Goal: Task Accomplishment & Management: Manage account settings

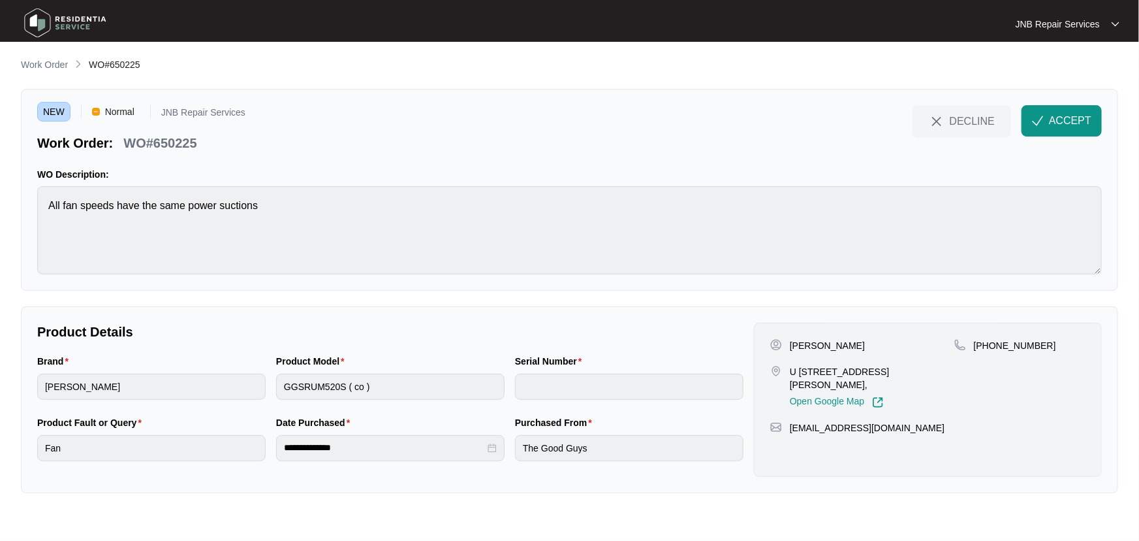
drag, startPoint x: 843, startPoint y: 349, endPoint x: 791, endPoint y: 351, distance: 52.9
click at [791, 351] on div "[PERSON_NAME]" at bounding box center [862, 345] width 184 height 13
copy p "[PERSON_NAME]"
click at [272, 390] on div "Product Model GGSRUM520S ( co )" at bounding box center [390, 384] width 239 height 61
drag, startPoint x: 838, startPoint y: 385, endPoint x: 783, endPoint y: 371, distance: 56.7
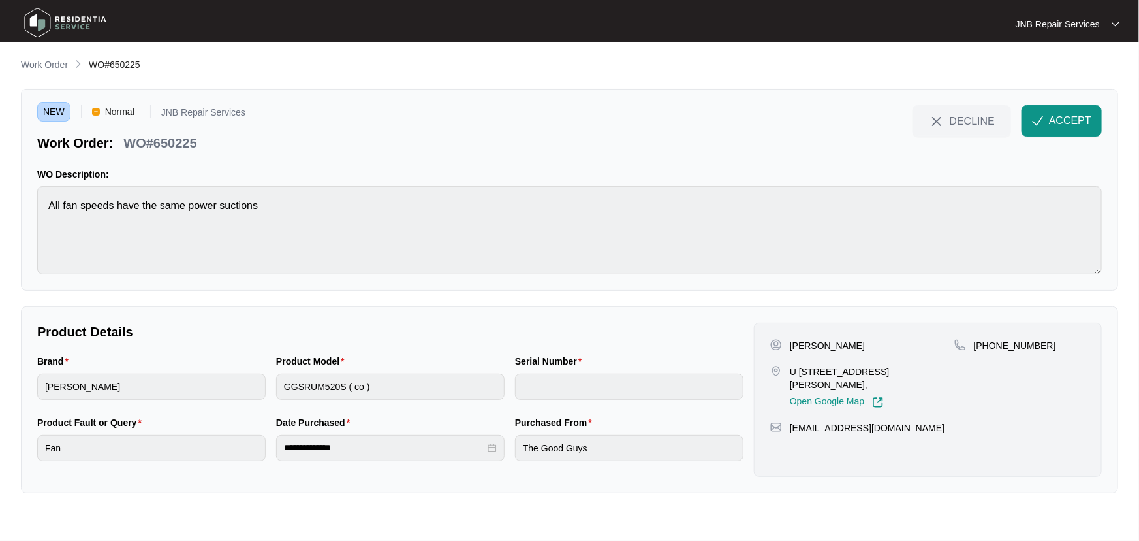
click at [783, 371] on div "U 25 [STREET_ADDRESS][PERSON_NAME], Open Google Map" at bounding box center [862, 386] width 184 height 43
copy div "U 25 56-60 hamilton rd Bayswater north Vic 3153,"
drag, startPoint x: 1039, startPoint y: 346, endPoint x: 992, endPoint y: 347, distance: 47.7
click at [992, 347] on div "+61418992733" at bounding box center [1019, 345] width 131 height 13
copy p "418992733"
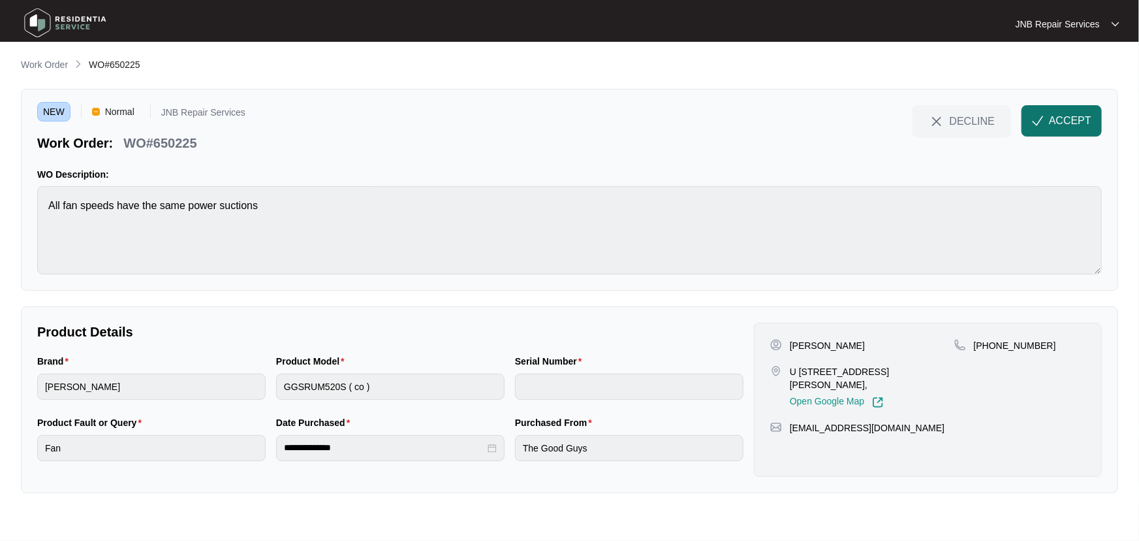
click at [1050, 133] on button "ACCEPT" at bounding box center [1062, 120] width 80 height 31
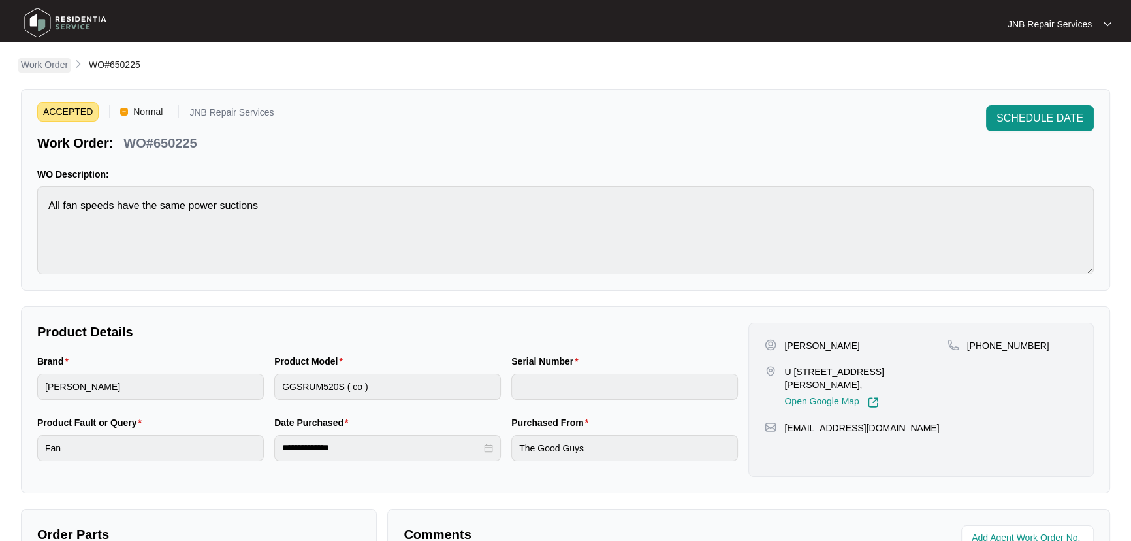
click at [62, 63] on p "Work Order" at bounding box center [44, 64] width 47 height 13
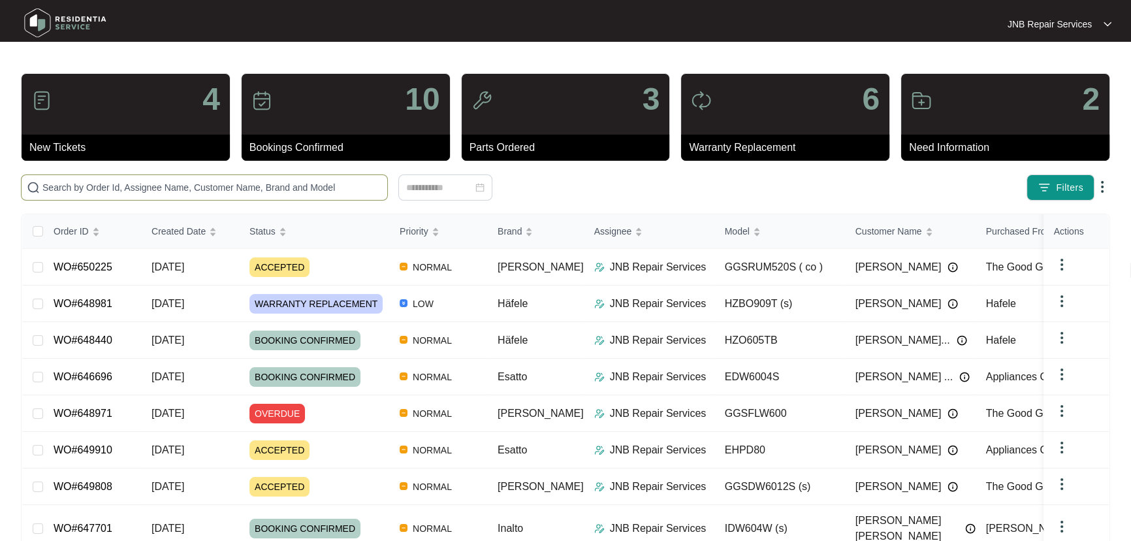
click at [287, 187] on input "text" at bounding box center [211, 187] width 339 height 14
paste input "649808"
type input "649808"
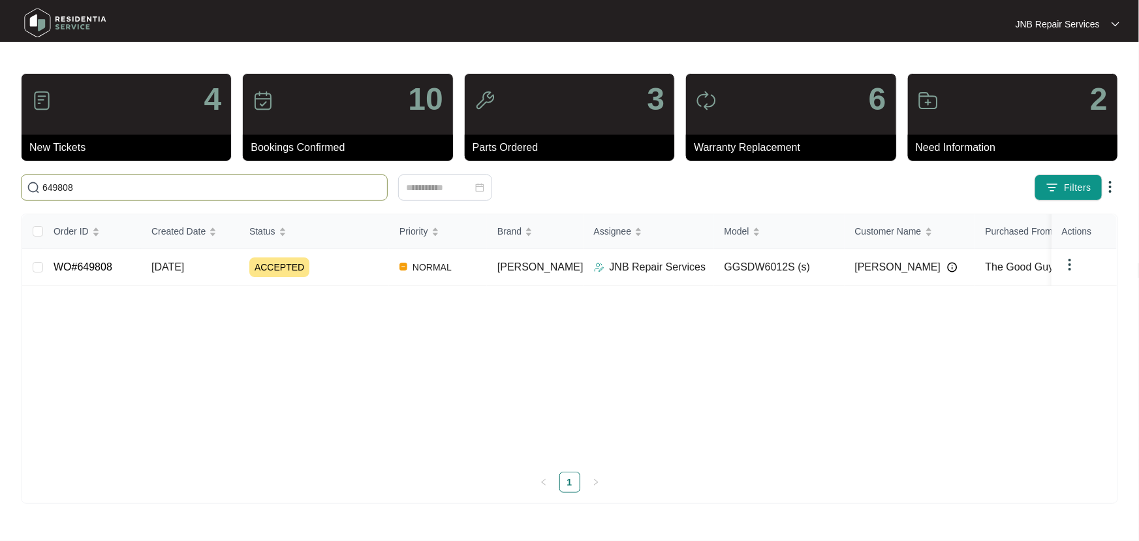
drag, startPoint x: 102, startPoint y: 194, endPoint x: 0, endPoint y: 189, distance: 101.9
click at [0, 189] on main "4 New Tickets 10 Bookings Confirmed 3 Parts Ordered 6 Warranty Replacement 2 Ne…" at bounding box center [569, 270] width 1139 height 541
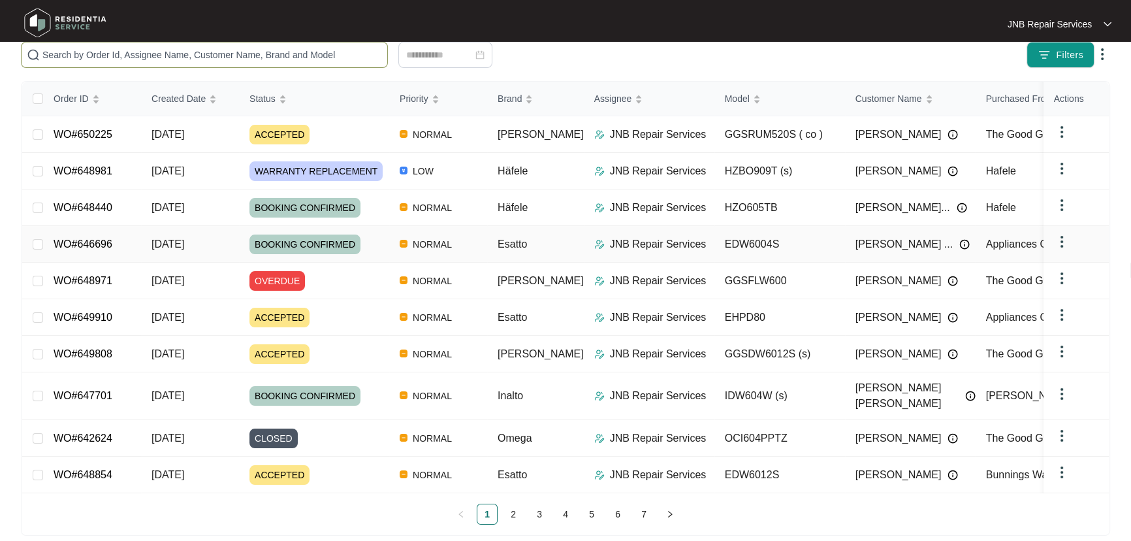
scroll to position [138, 0]
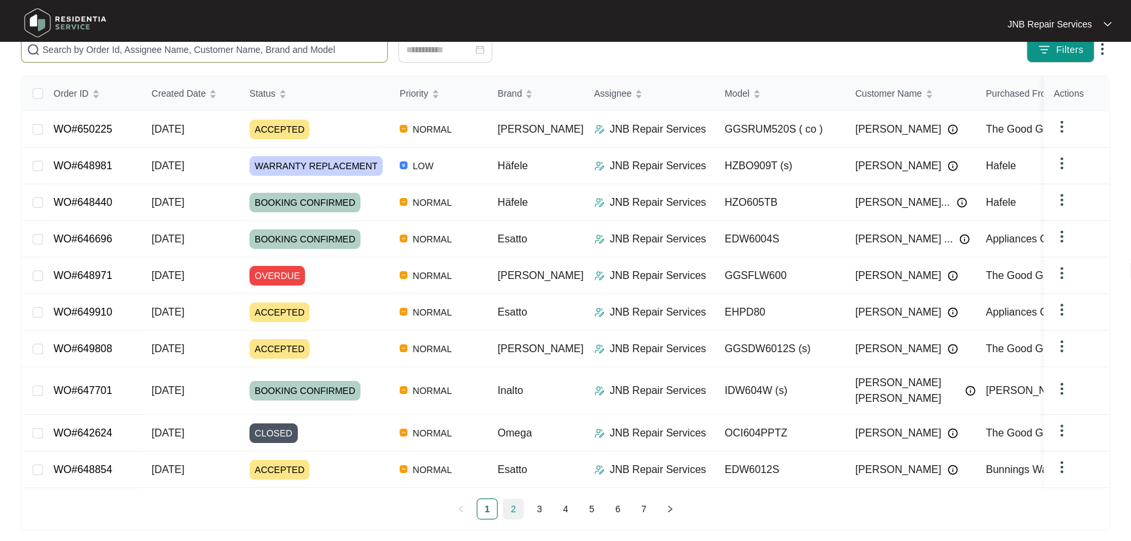
click at [515, 501] on link "2" at bounding box center [513, 509] width 20 height 20
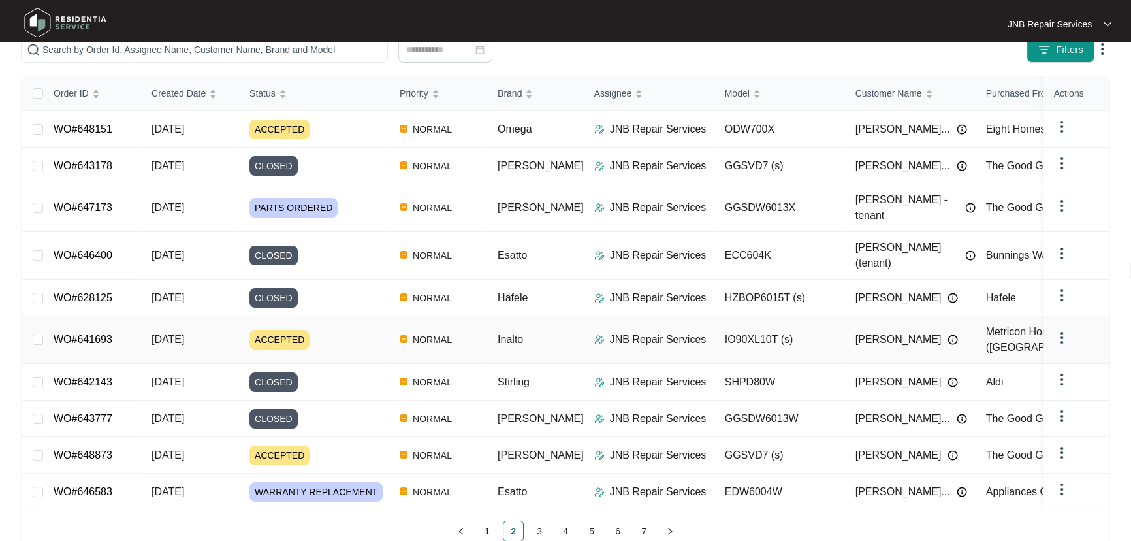
click at [100, 334] on link "WO#641693" at bounding box center [83, 339] width 59 height 11
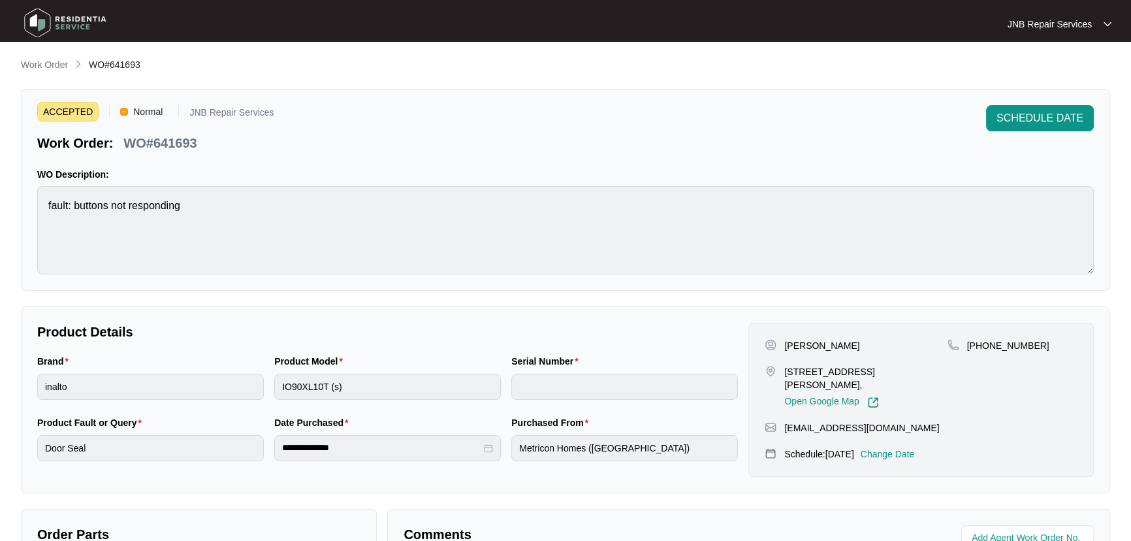
click at [179, 138] on p "WO#641693" at bounding box center [159, 143] width 73 height 18
copy p "641693"
click at [61, 69] on p "Work Order" at bounding box center [44, 64] width 47 height 13
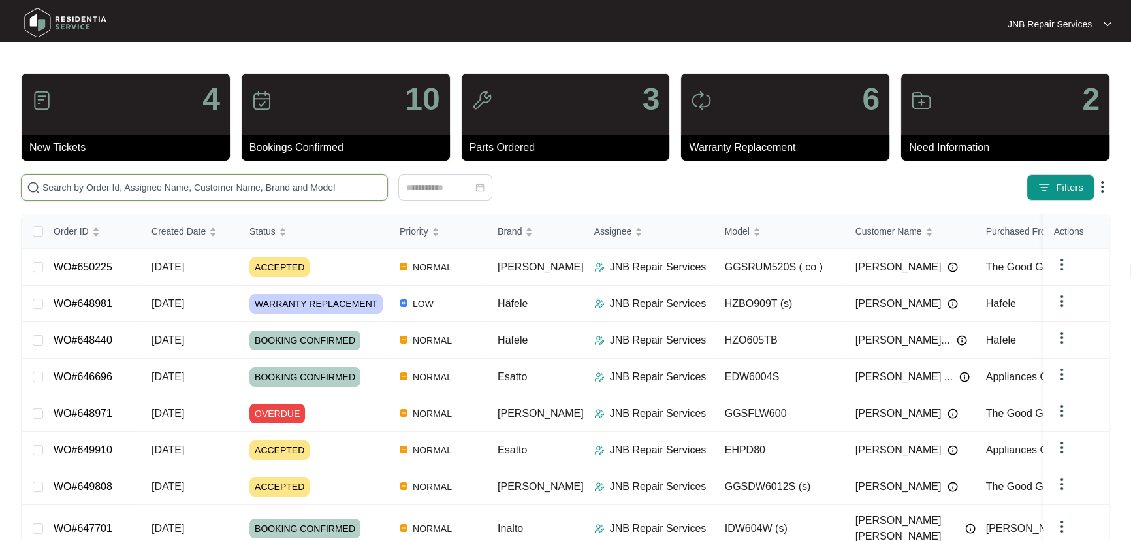
click at [238, 191] on input "text" at bounding box center [211, 187] width 339 height 14
paste input "648971"
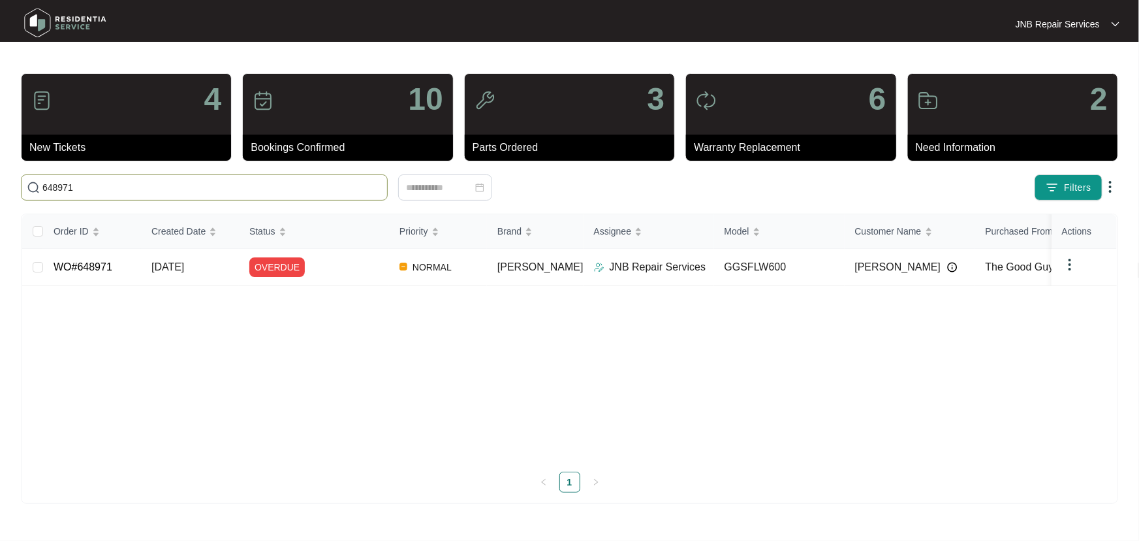
type input "648971"
click at [366, 275] on div "OVERDUE" at bounding box center [319, 267] width 140 height 20
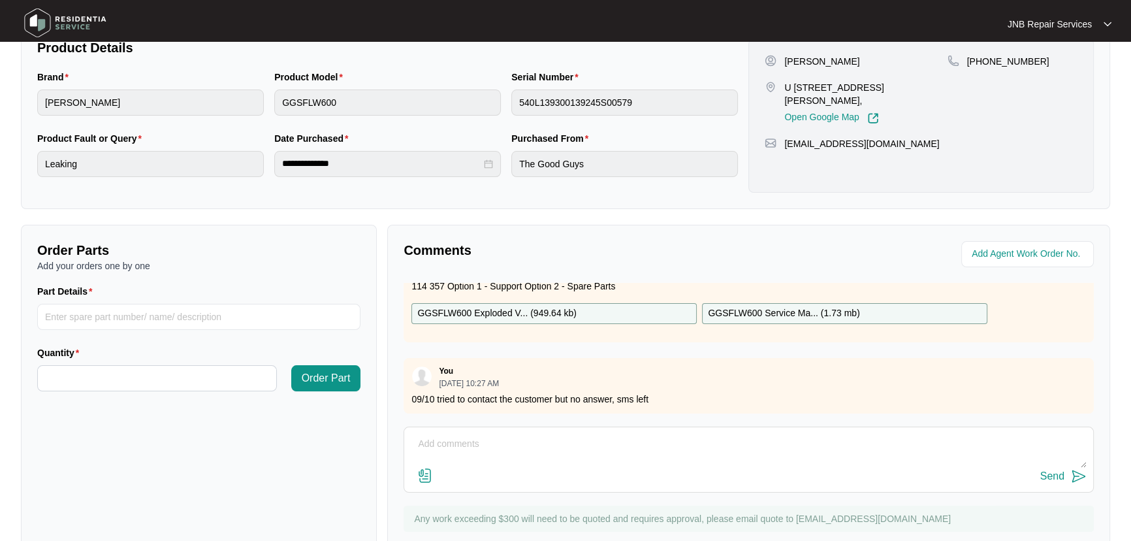
scroll to position [324, 0]
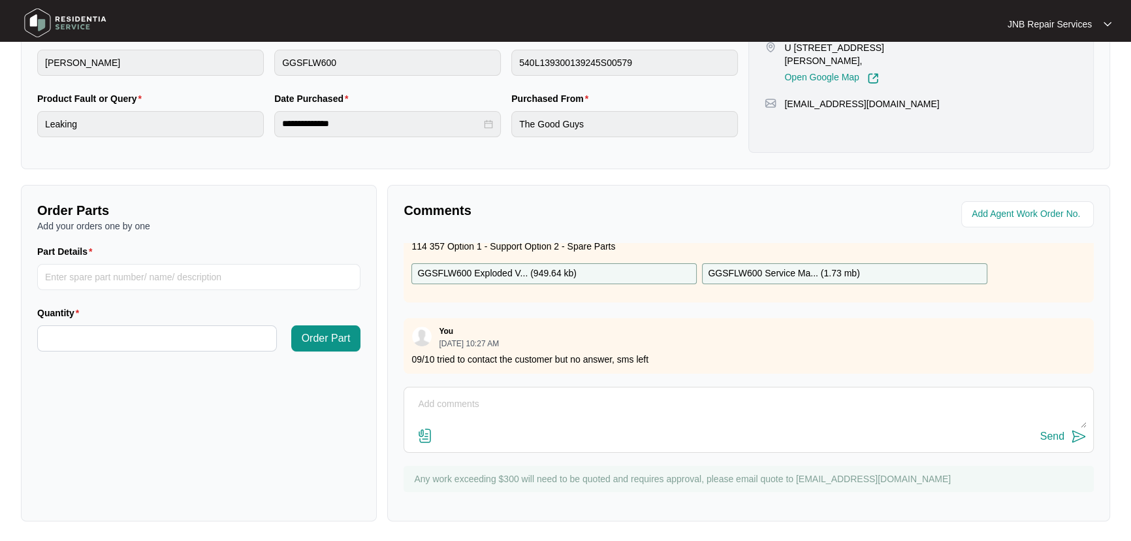
click at [588, 407] on textarea at bounding box center [749, 411] width 676 height 34
click at [599, 405] on textarea "booked in for Wed" at bounding box center [749, 411] width 676 height 34
type textarea "booked in for Wed 15/10/2025"
click at [1076, 437] on img at bounding box center [1079, 436] width 16 height 16
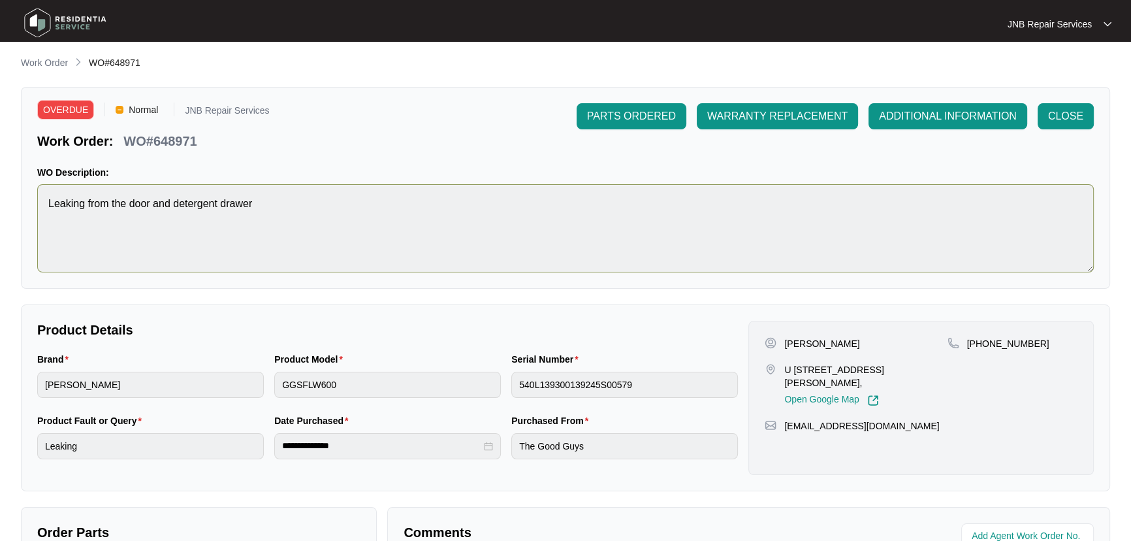
scroll to position [0, 0]
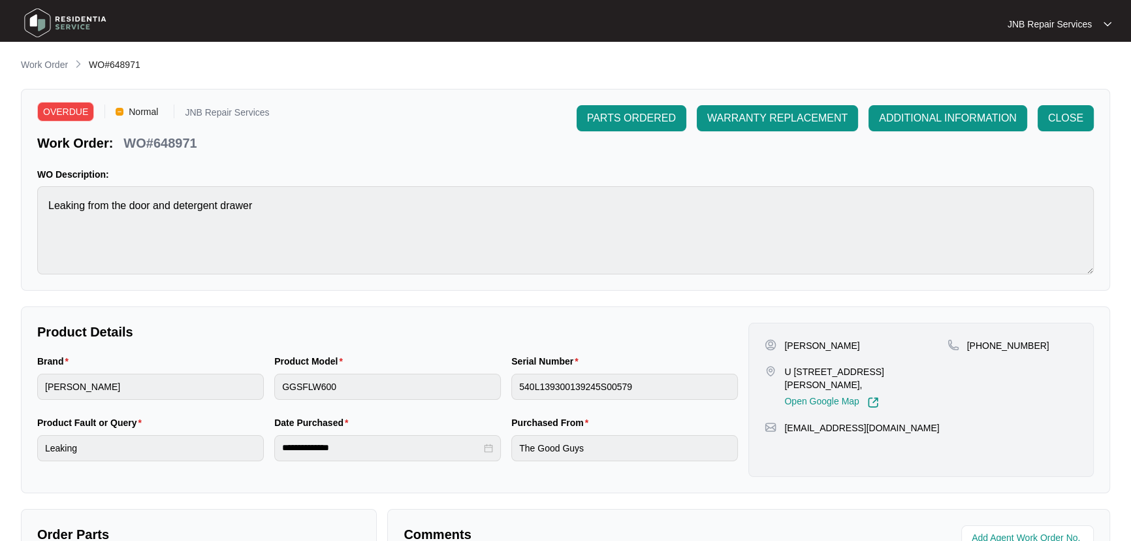
click at [170, 143] on p "WO#648971" at bounding box center [159, 143] width 73 height 18
copy p "648971"
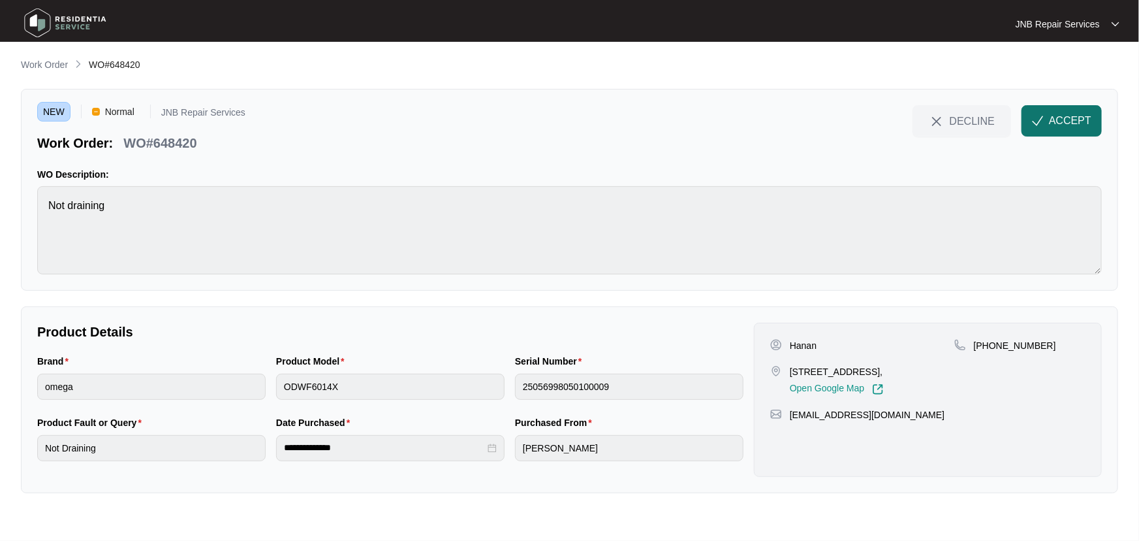
click at [1067, 124] on span "ACCEPT" at bounding box center [1070, 121] width 42 height 16
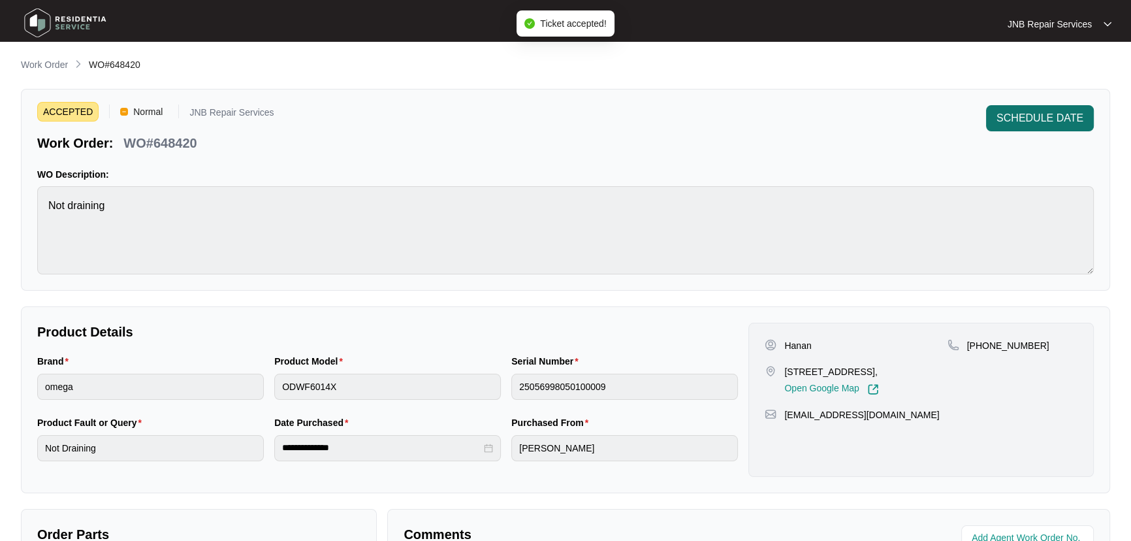
click at [1026, 117] on span "SCHEDULE DATE" at bounding box center [1039, 118] width 87 height 16
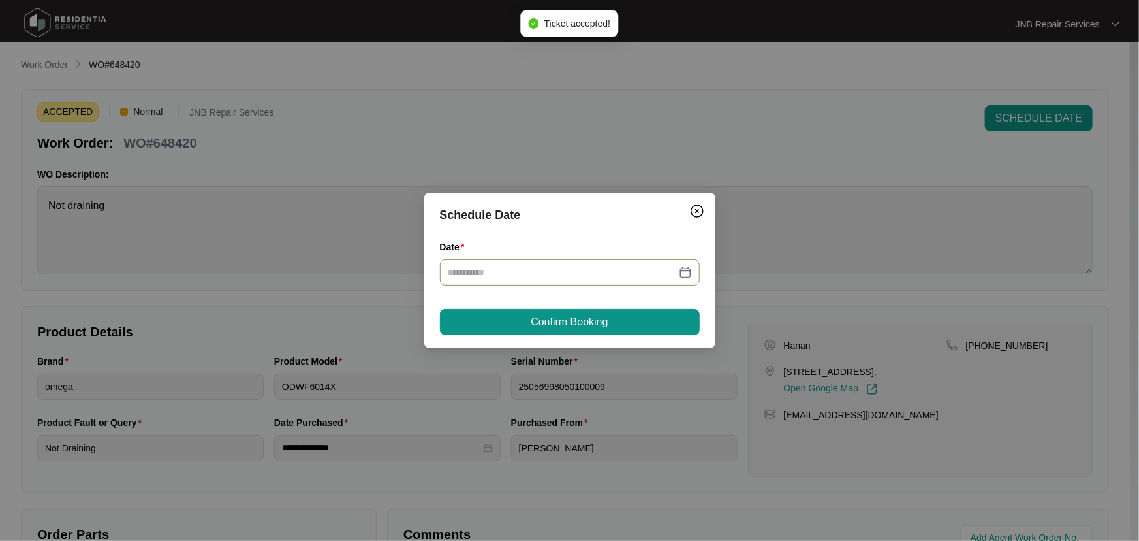
click at [687, 268] on div at bounding box center [570, 272] width 244 height 14
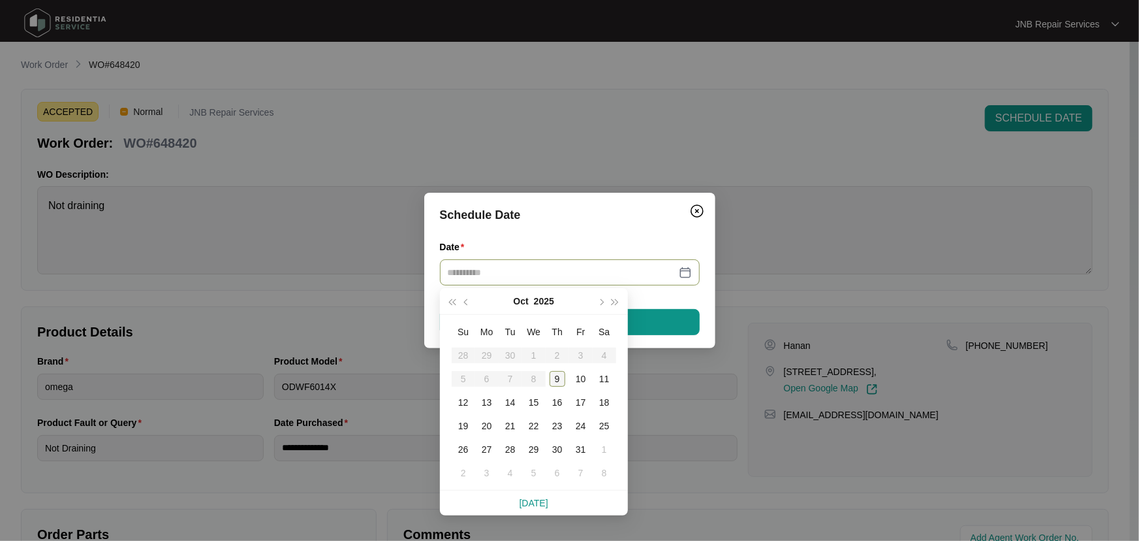
click at [562, 375] on div "9" at bounding box center [558, 379] width 16 height 16
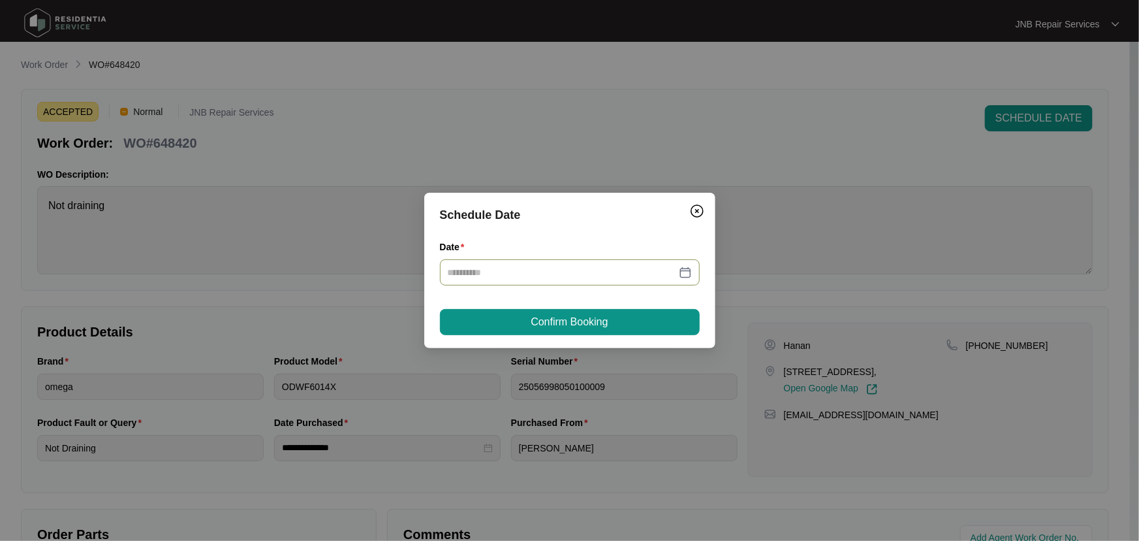
type input "**********"
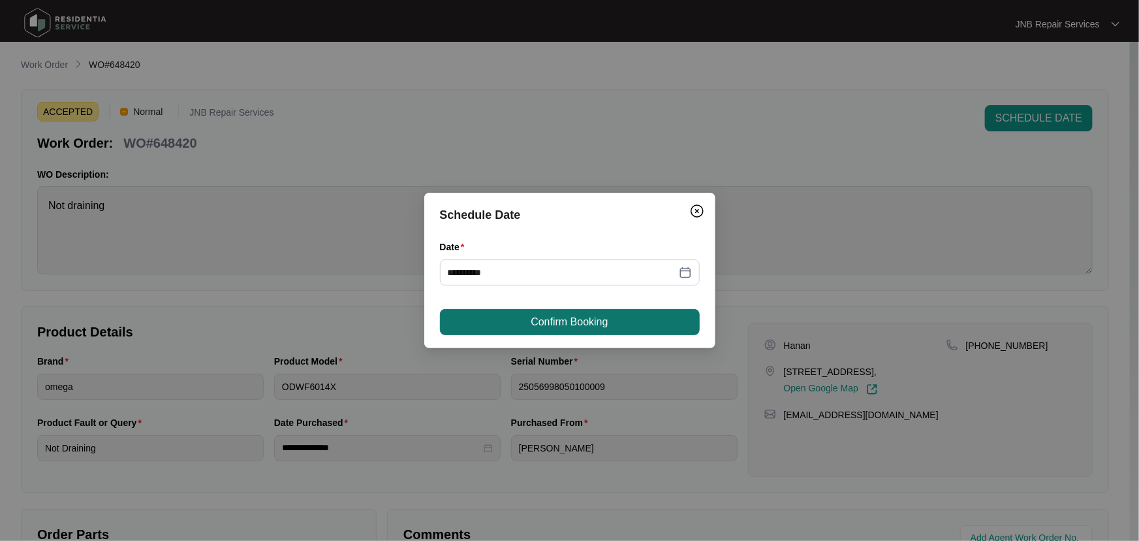
click at [603, 325] on span "Confirm Booking" at bounding box center [569, 322] width 77 height 16
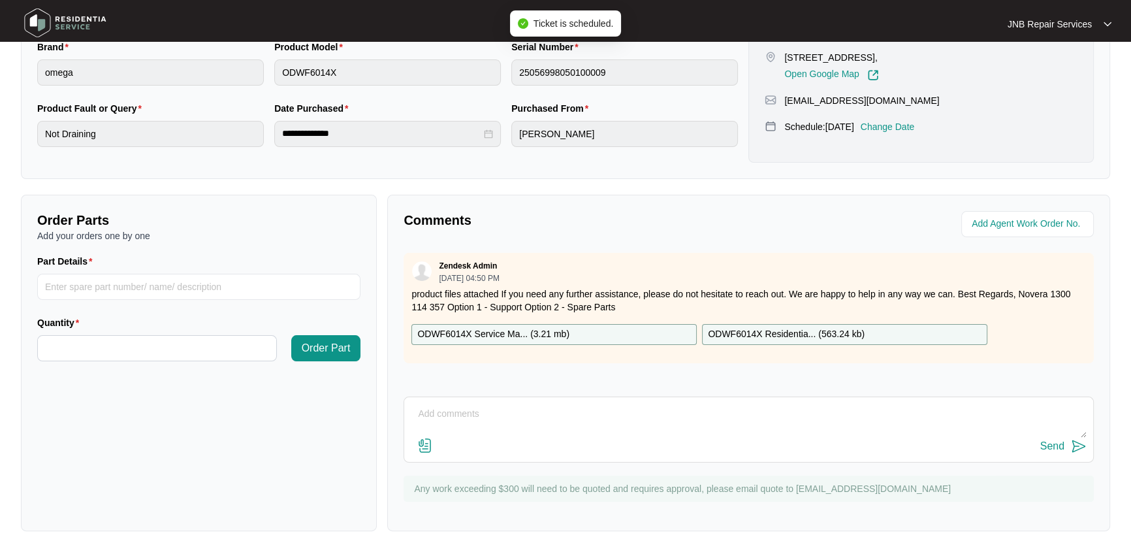
scroll to position [324, 0]
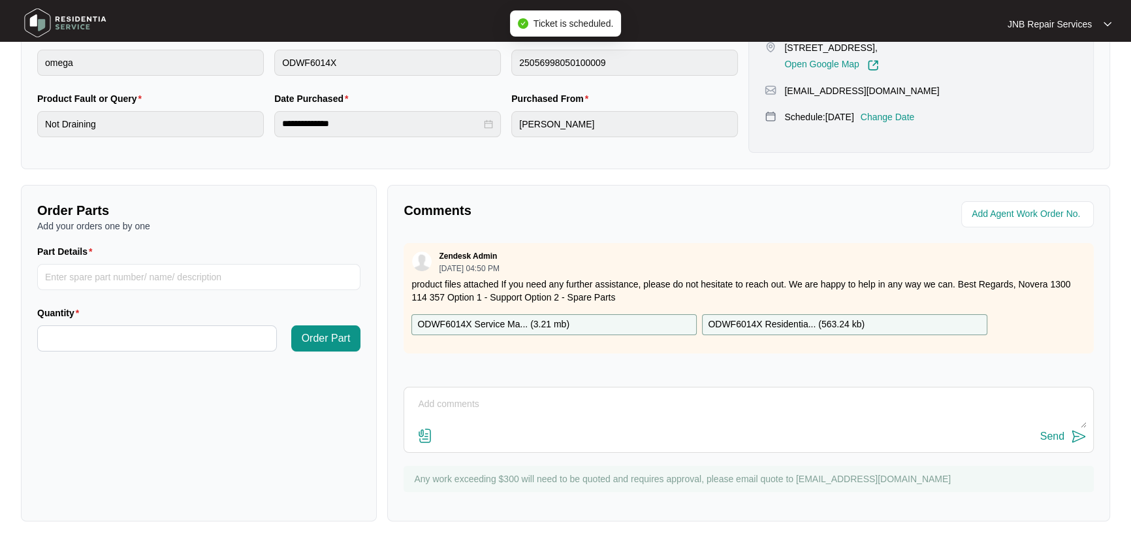
click at [548, 406] on textarea at bounding box center [749, 411] width 676 height 34
click at [605, 422] on textarea at bounding box center [749, 411] width 676 height 34
paste textarea "648420 [DATE] [PERSON_NAME] As per customer dishwasher not draining out water. …"
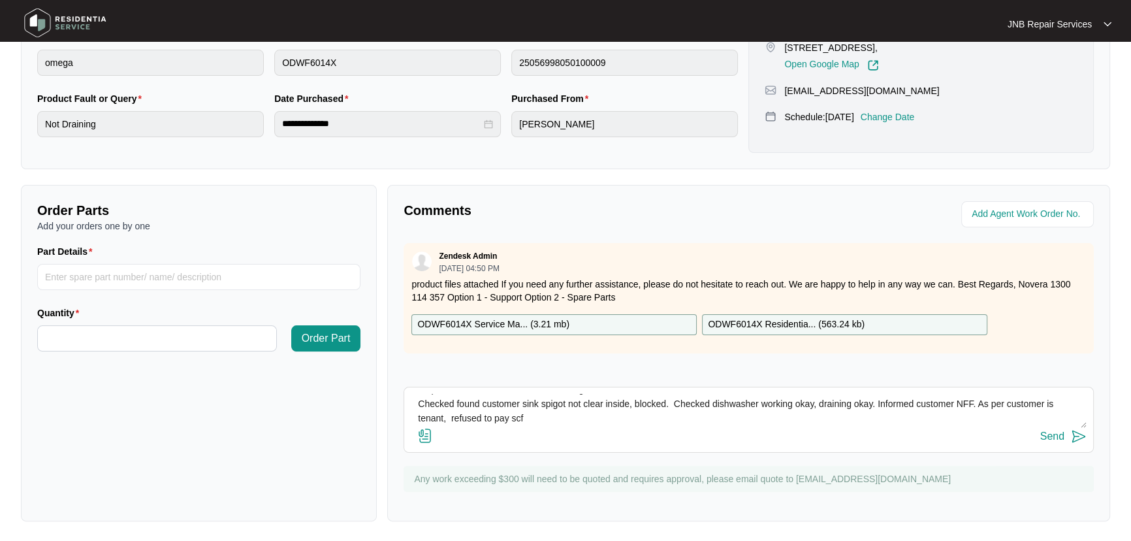
scroll to position [72, 0]
type textarea "648420 [DATE] [PERSON_NAME] As per customer dishwasher not draining out water. …"
click at [424, 436] on img at bounding box center [425, 436] width 16 height 16
click at [0, 0] on input "file" at bounding box center [0, 0] width 0 height 0
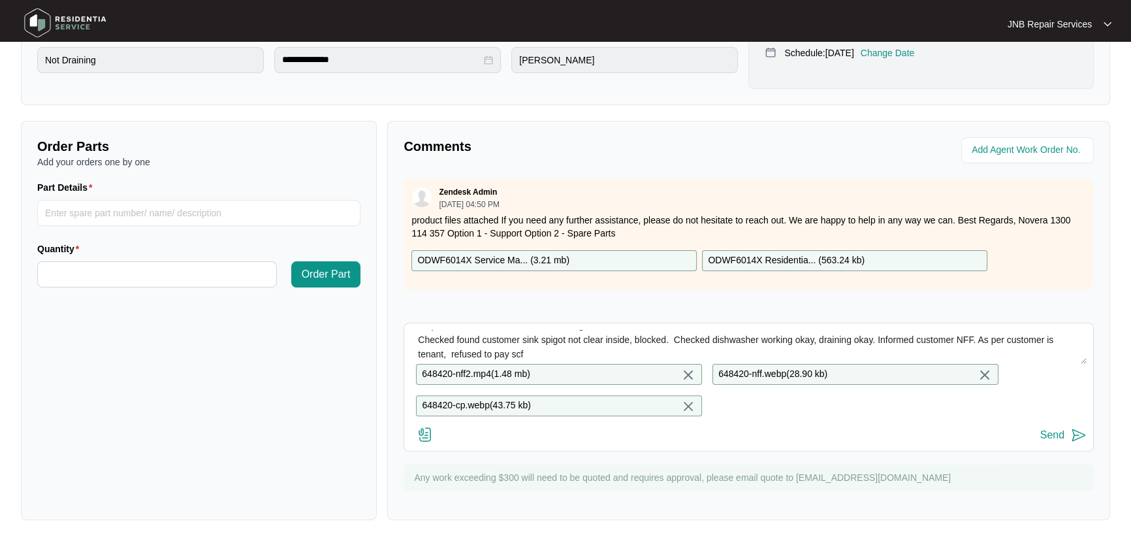
click at [1066, 440] on button "Send" at bounding box center [1063, 435] width 46 height 18
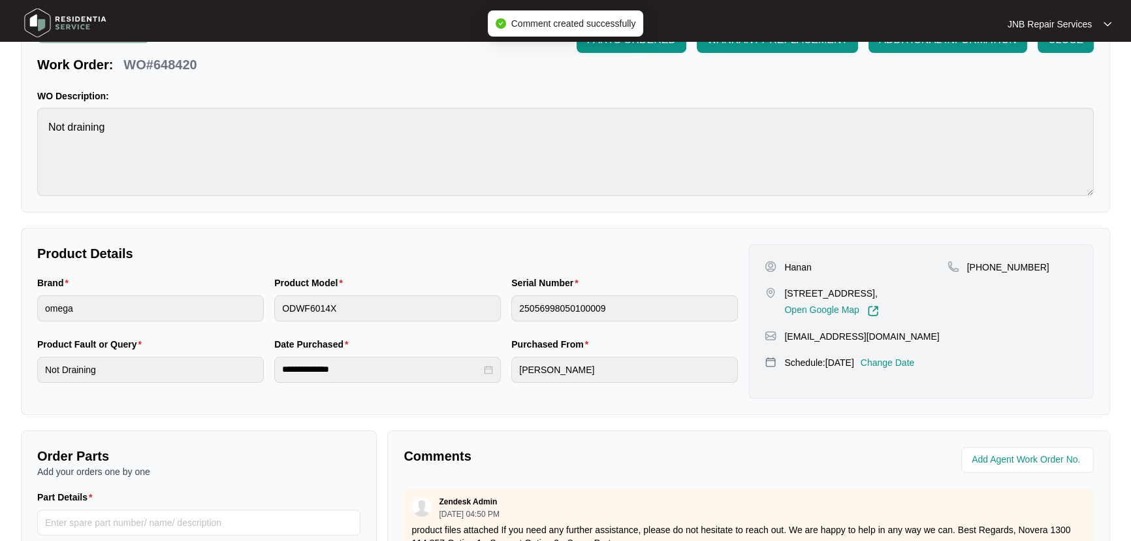
scroll to position [0, 0]
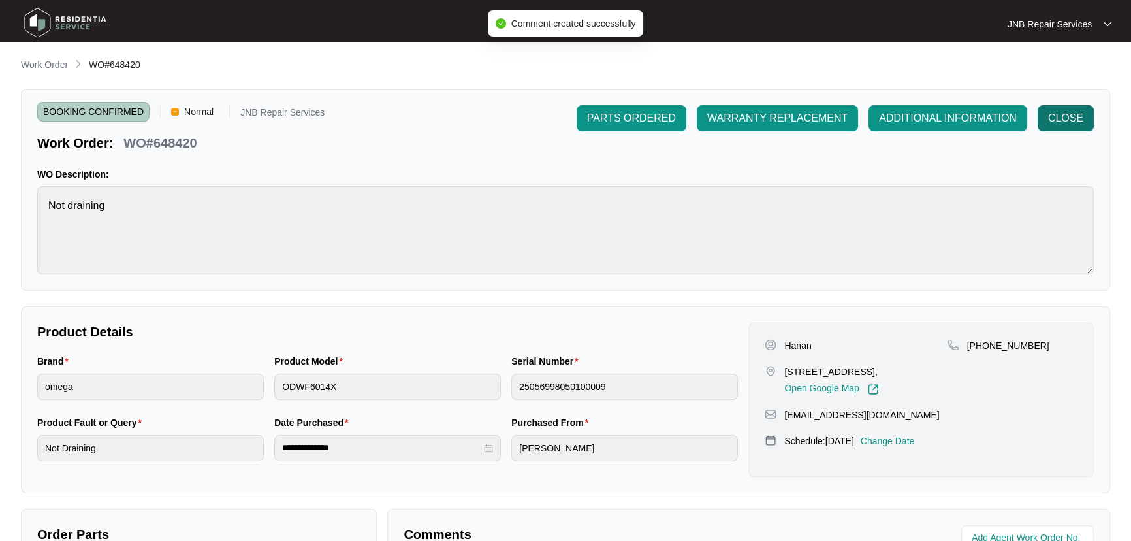
click at [1066, 120] on span "CLOSE" at bounding box center [1065, 118] width 35 height 16
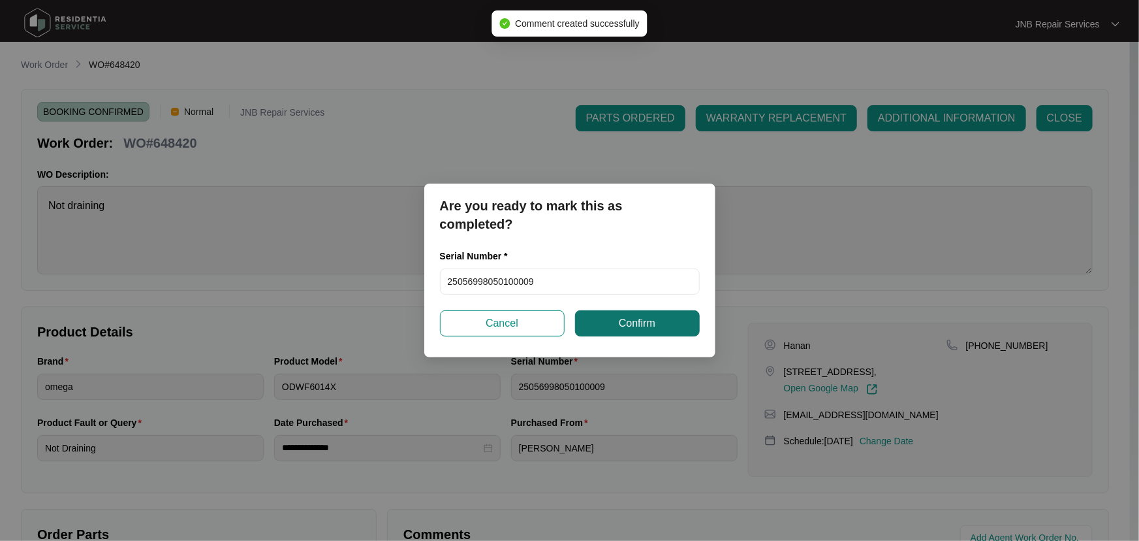
click at [636, 327] on span "Confirm" at bounding box center [637, 323] width 37 height 16
